Goal: Find specific page/section: Find specific page/section

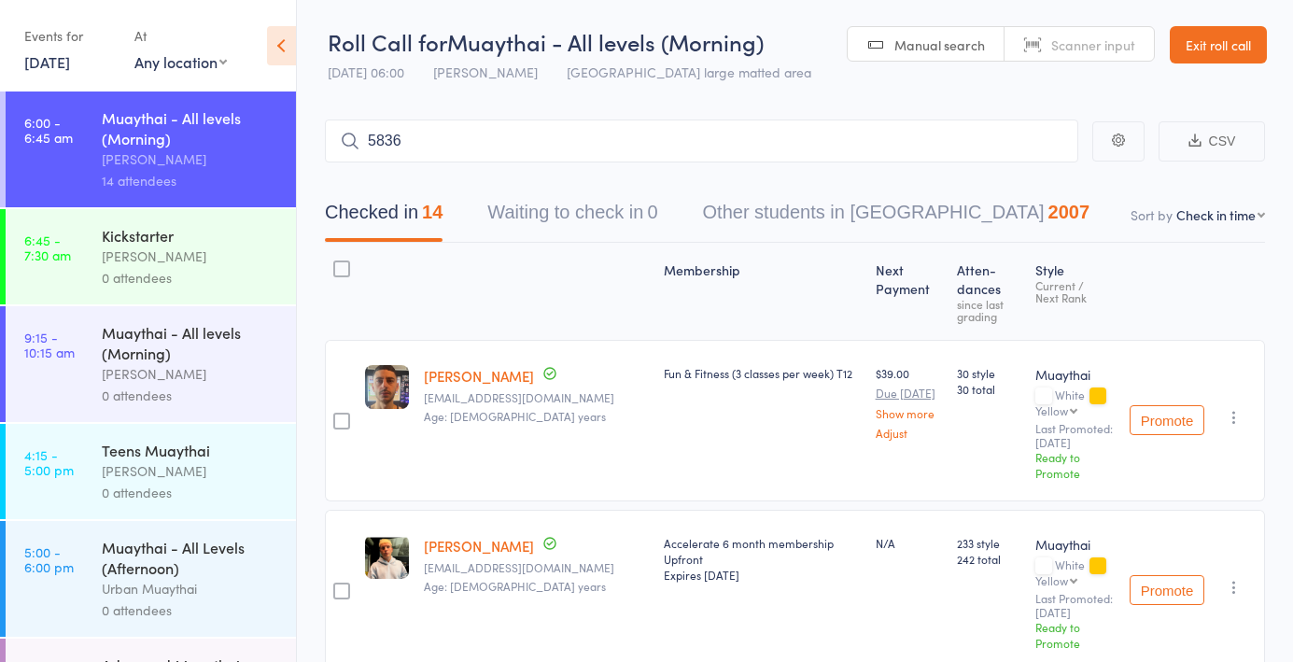
select select "4"
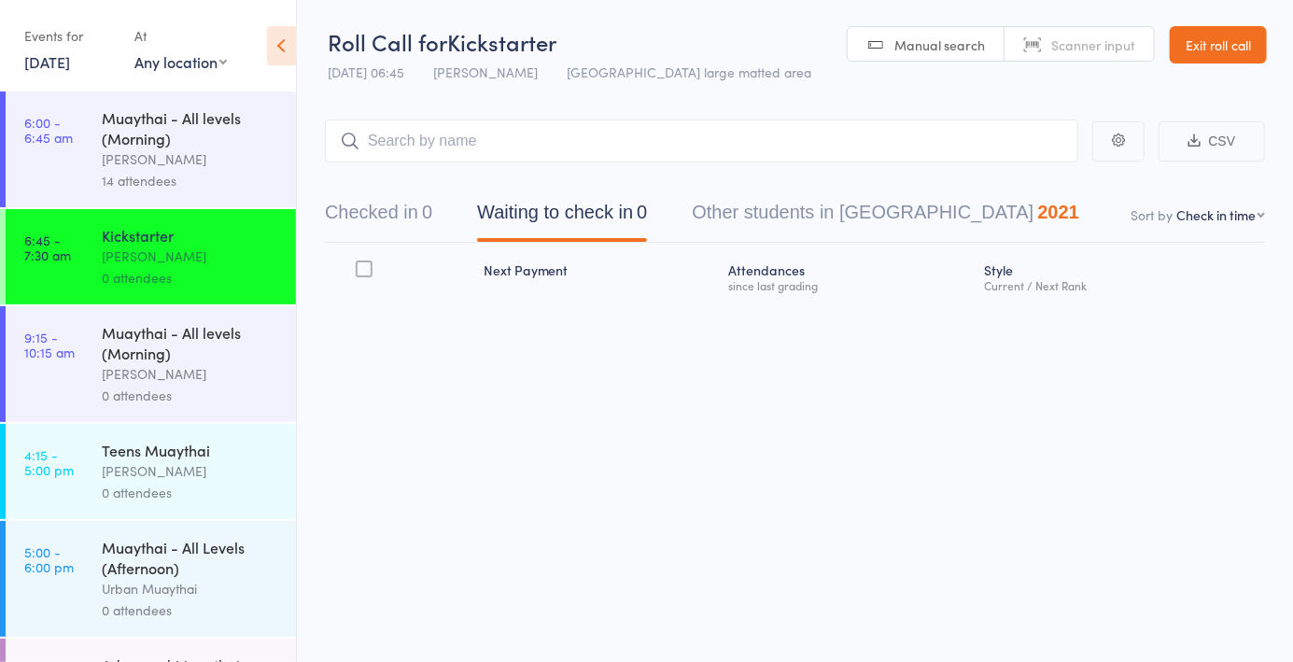
click at [937, 52] on span "Manual search" at bounding box center [940, 44] width 91 height 19
click at [559, 138] on input "search" at bounding box center [702, 141] width 754 height 43
type input "5836"
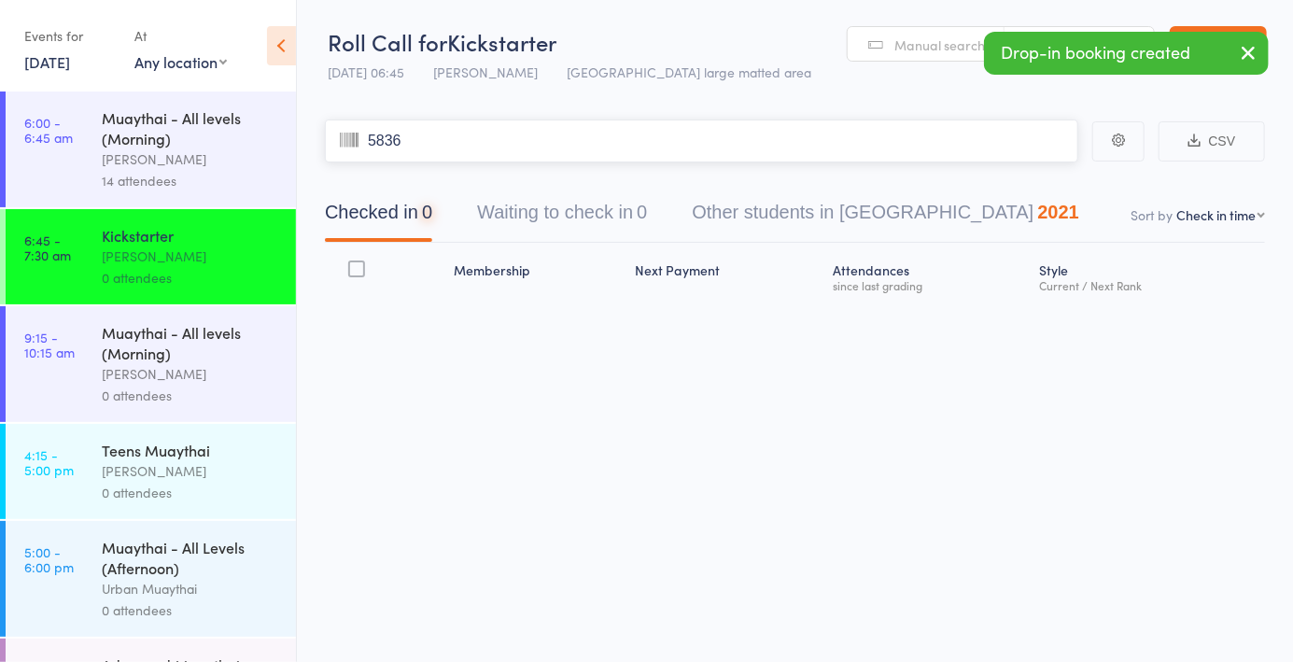
type input "5836"
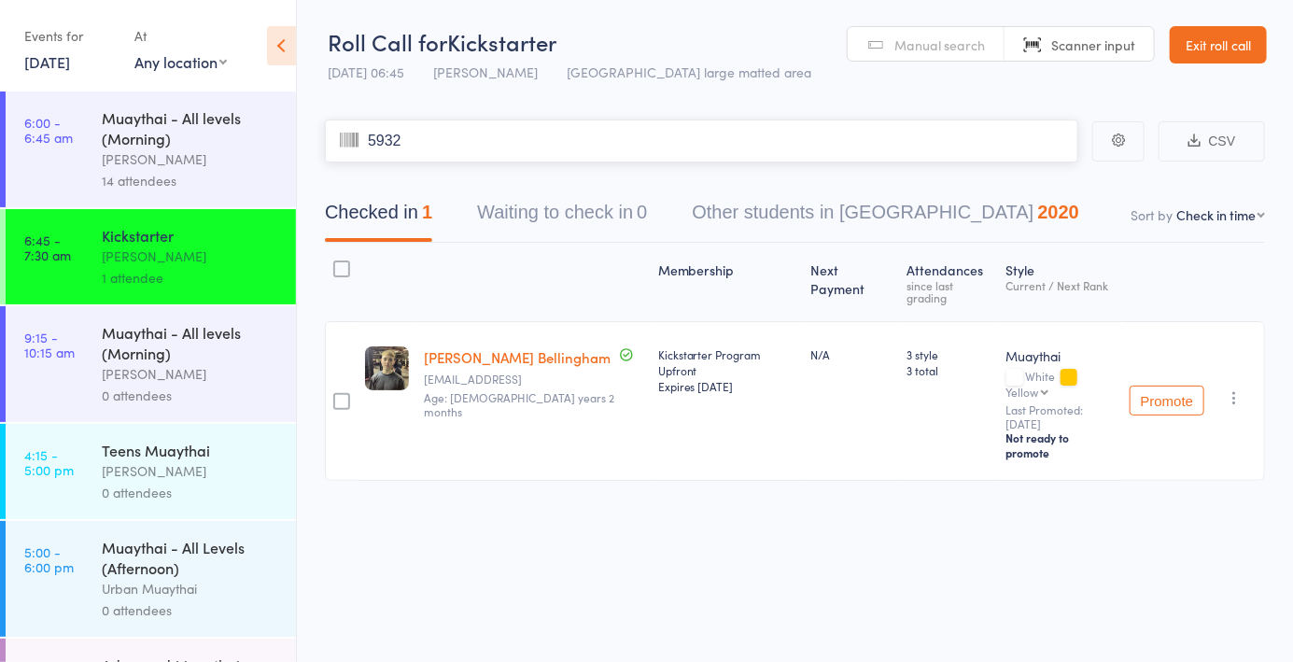
type input "5932"
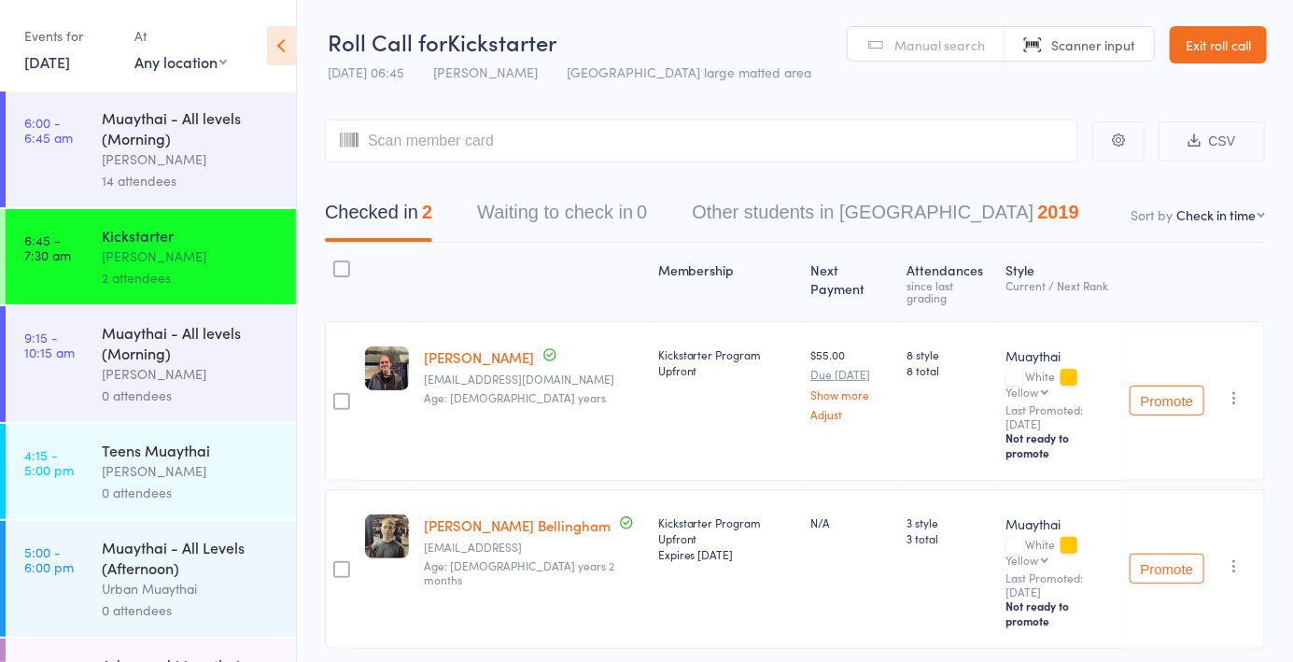
click at [517, 362] on link "[PERSON_NAME]" at bounding box center [479, 357] width 110 height 20
